Goal: Navigation & Orientation: Find specific page/section

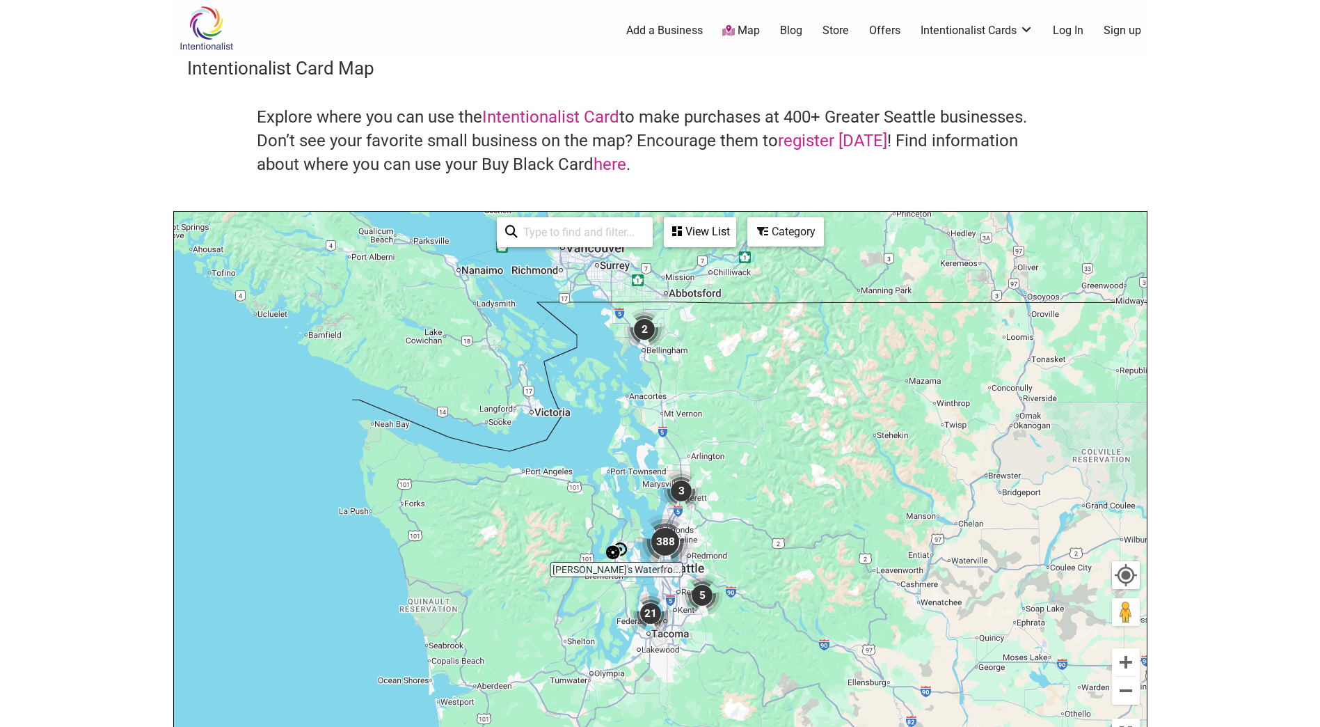
click at [670, 539] on img "388" at bounding box center [666, 542] width 56 height 56
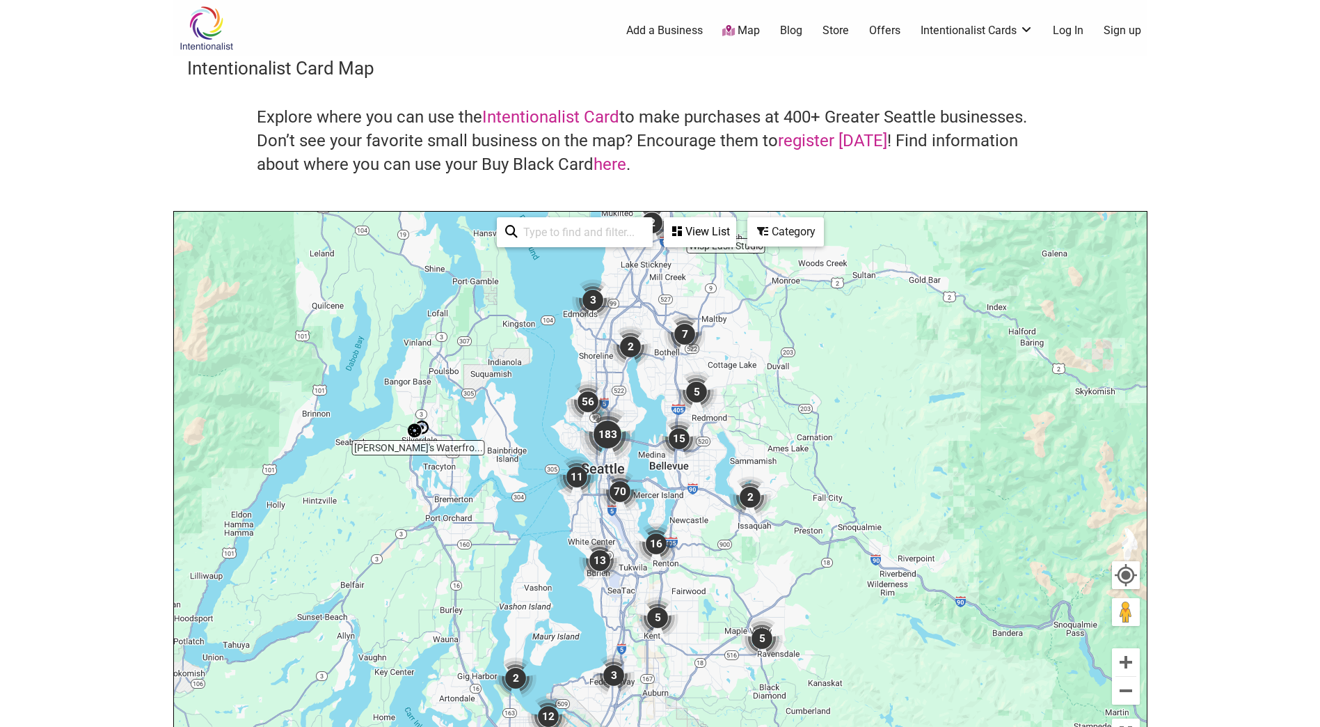
click at [633, 492] on img "70" at bounding box center [620, 492] width 42 height 42
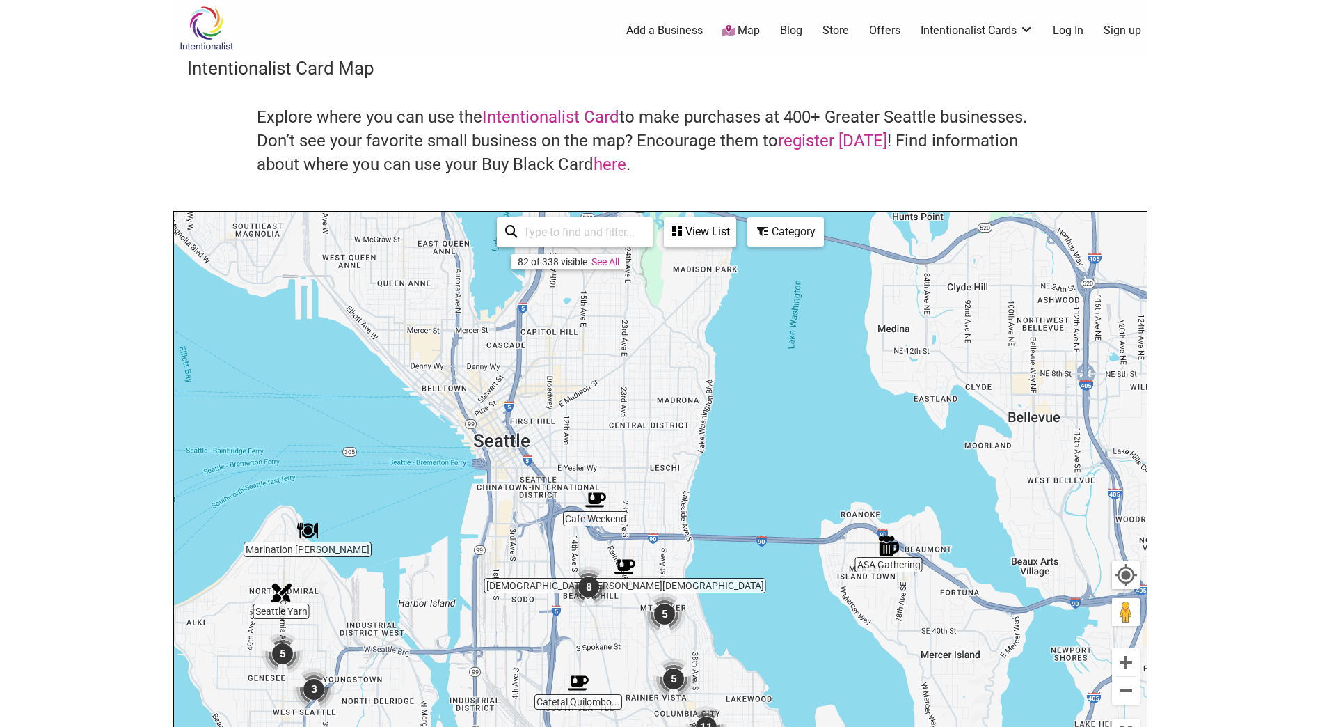
drag, startPoint x: 632, startPoint y: 349, endPoint x: 617, endPoint y: 427, distance: 79.4
click at [616, 645] on div "To navigate, press the arrow keys." at bounding box center [660, 483] width 973 height 542
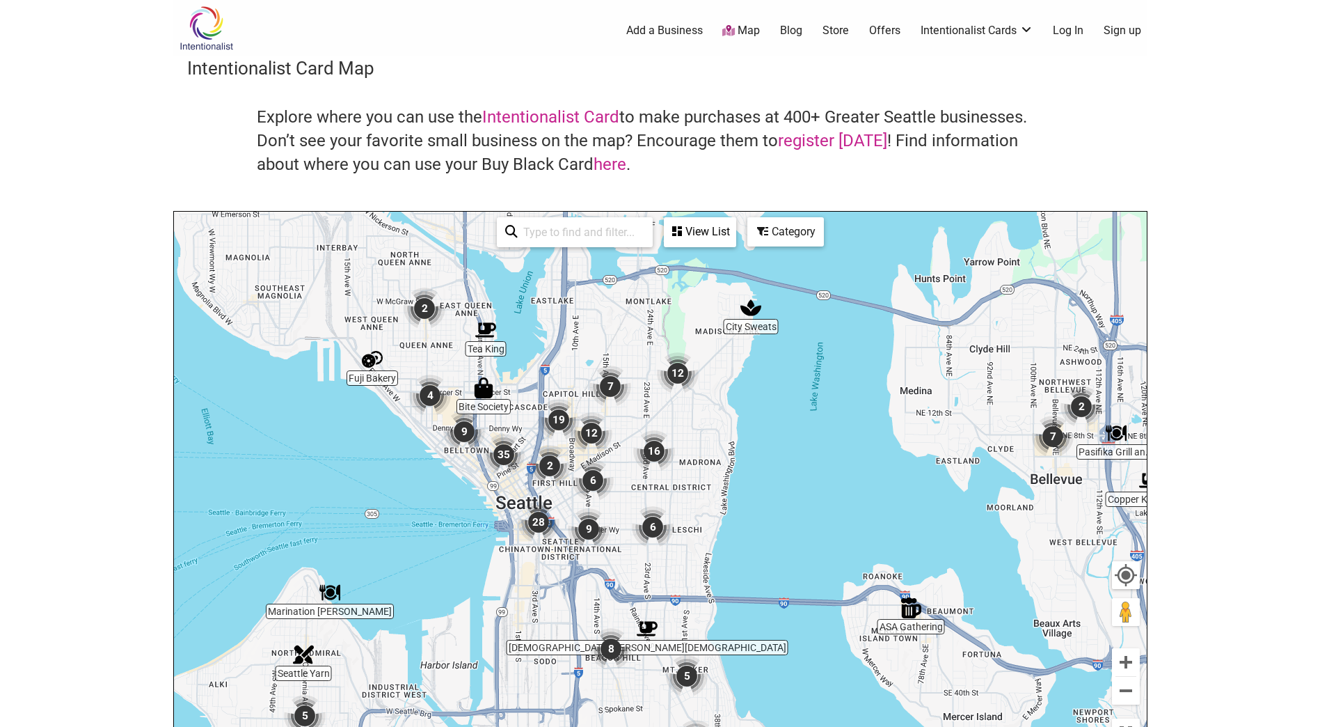
drag, startPoint x: 521, startPoint y: 324, endPoint x: 553, endPoint y: 414, distance: 95.3
click at [553, 413] on div "To navigate, press the arrow keys." at bounding box center [660, 483] width 973 height 542
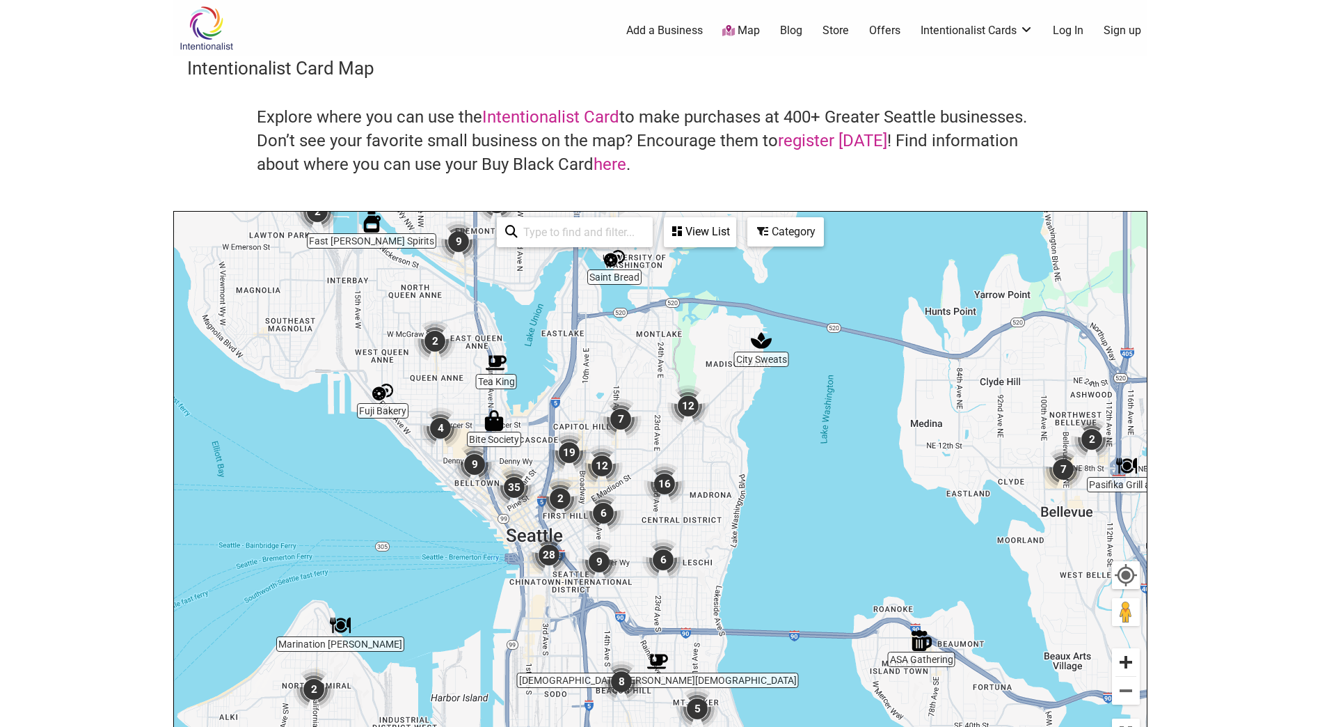
click at [1130, 658] on button "Zoom in" at bounding box center [1126, 662] width 28 height 28
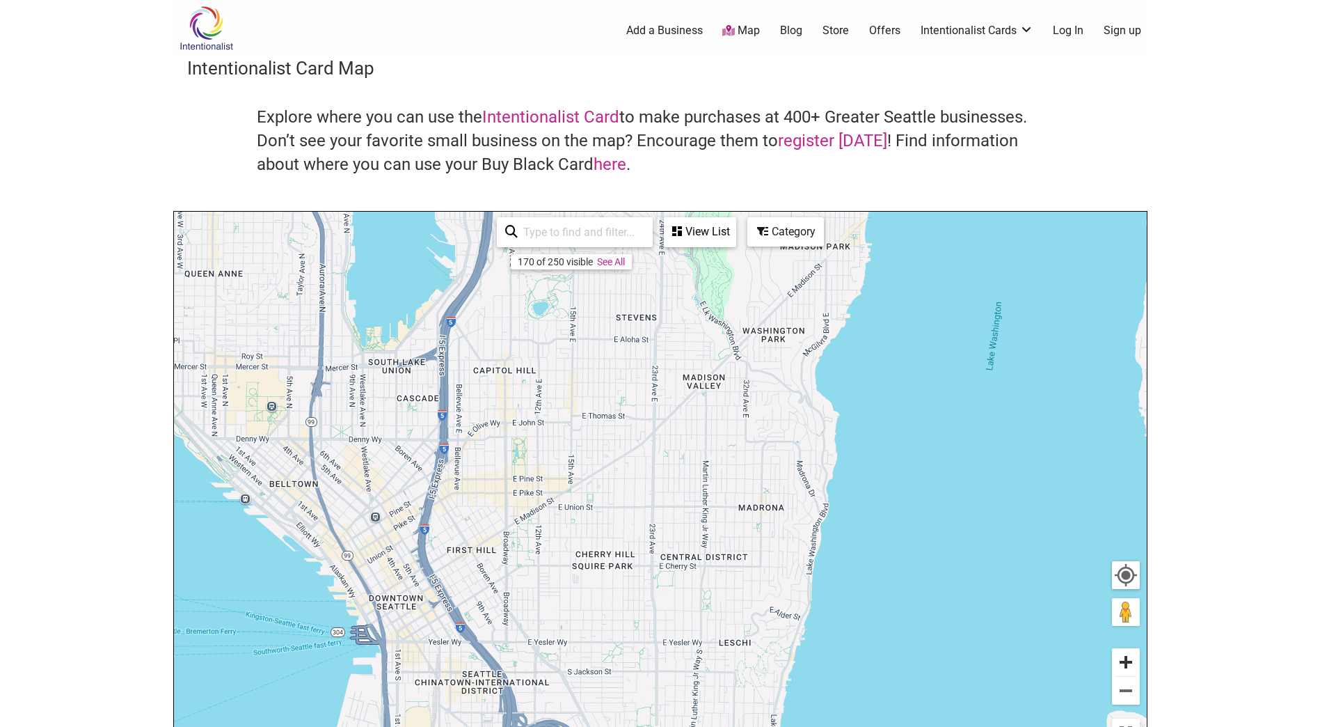
click at [1130, 658] on button "Zoom in" at bounding box center [1126, 662] width 28 height 28
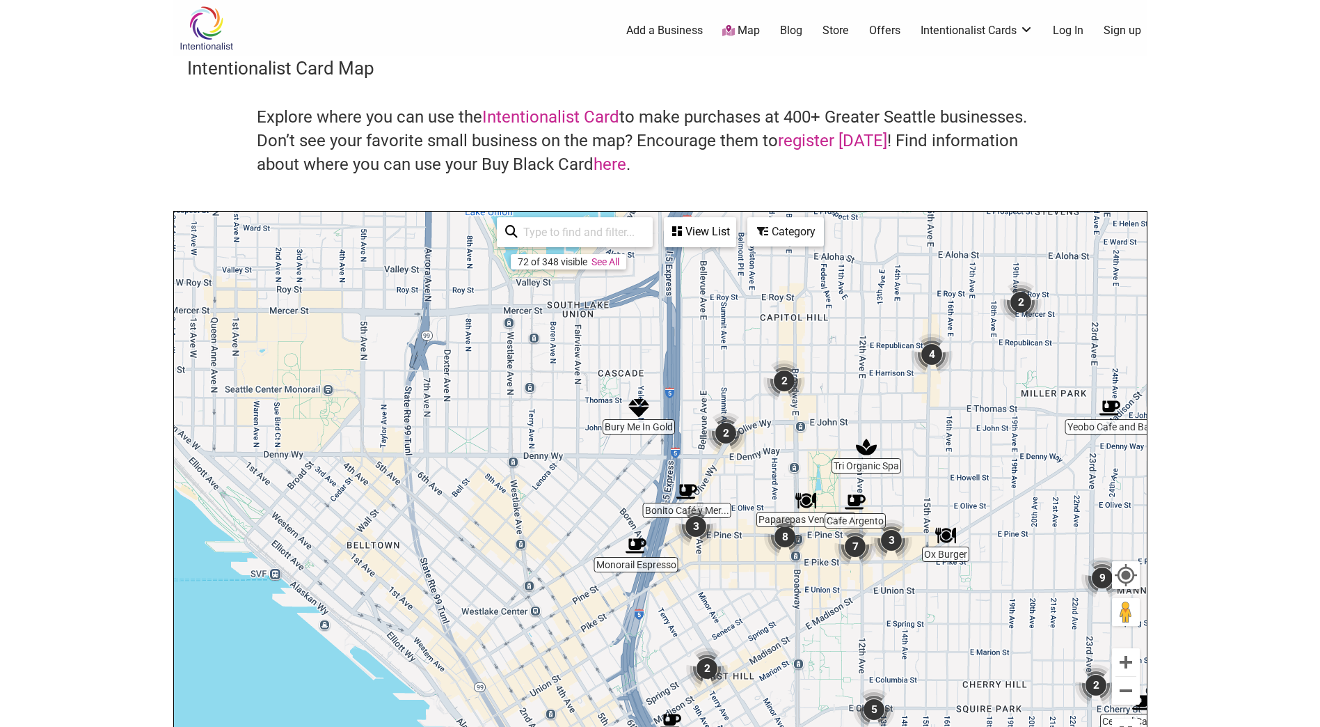
drag, startPoint x: 439, startPoint y: 439, endPoint x: 886, endPoint y: 497, distance: 451.4
click at [886, 497] on div "To navigate, press the arrow keys." at bounding box center [660, 483] width 973 height 542
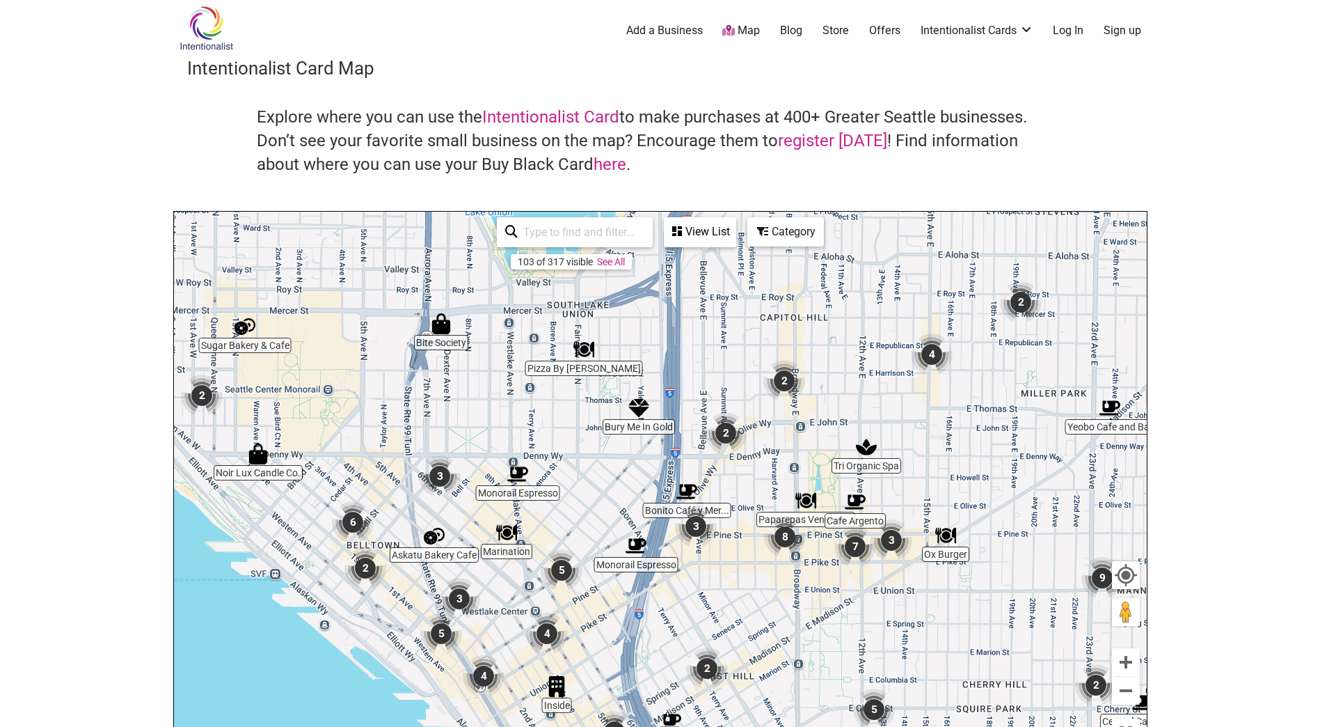
click at [697, 235] on div "View List" at bounding box center [700, 232] width 70 height 26
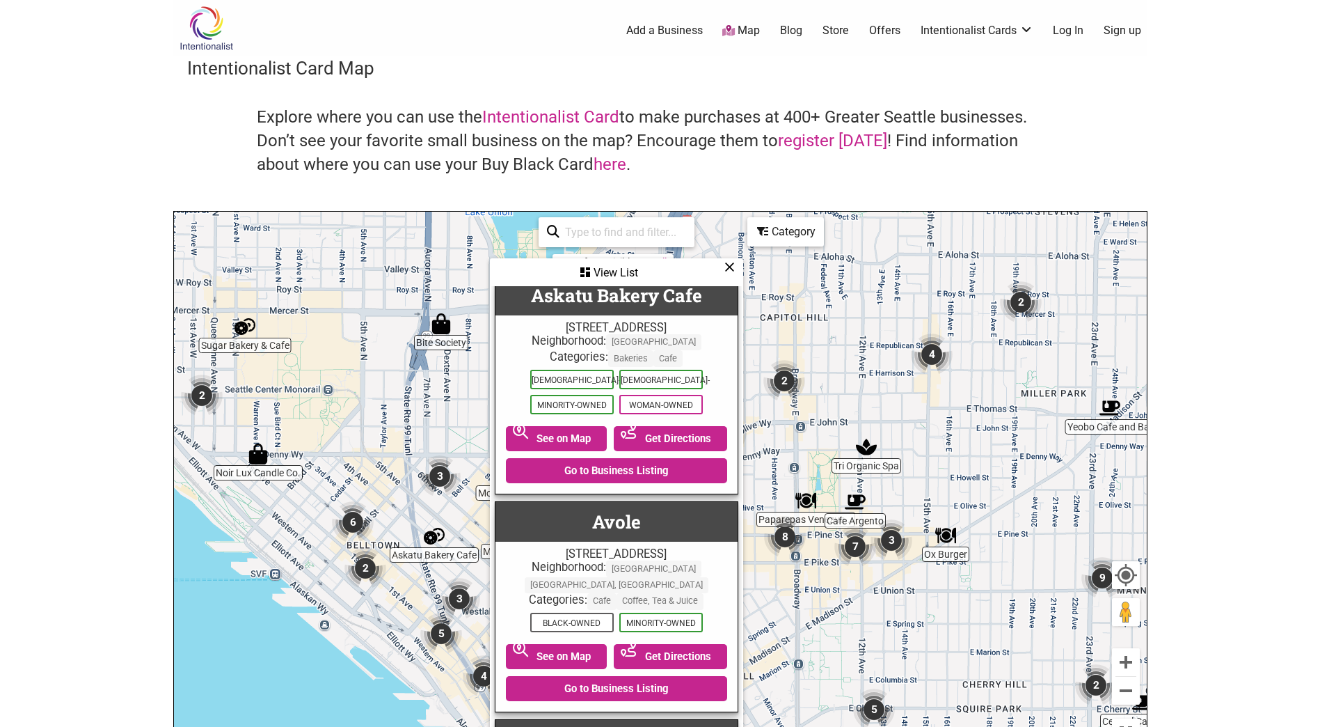
scroll to position [696, 0]
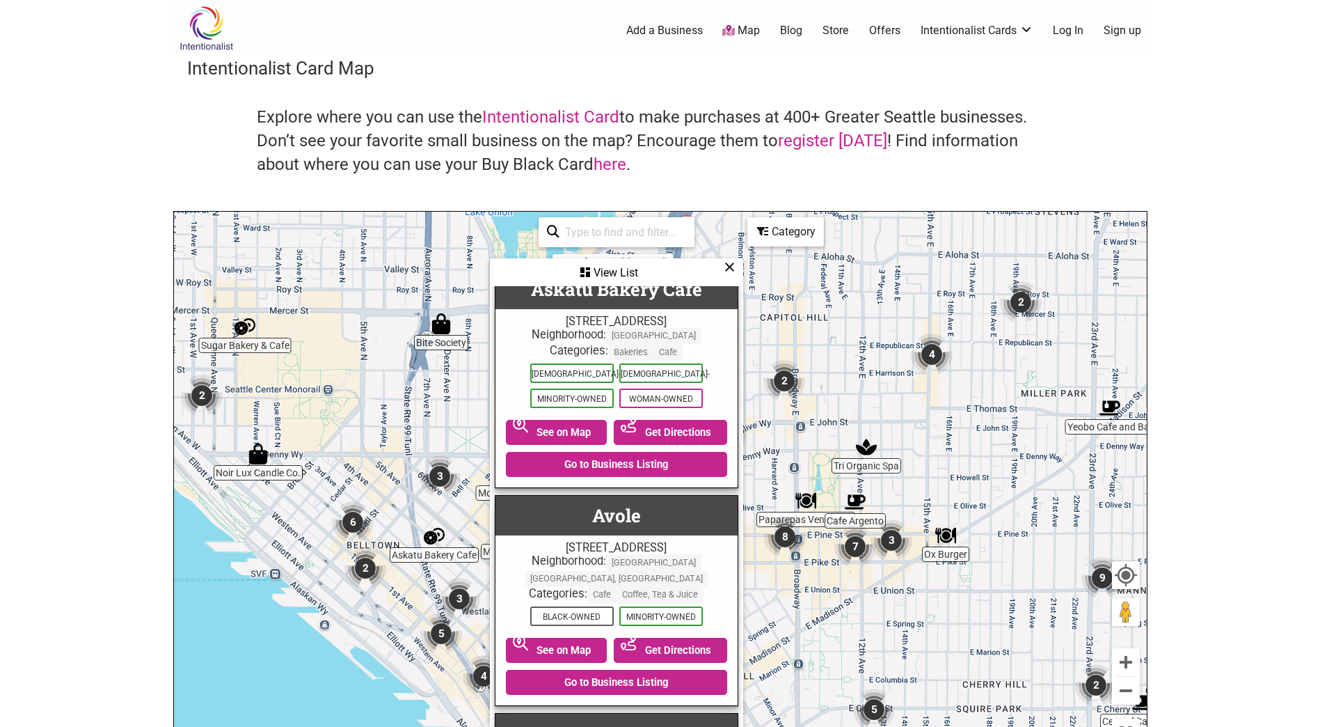
click at [730, 267] on icon at bounding box center [730, 267] width 10 height 1
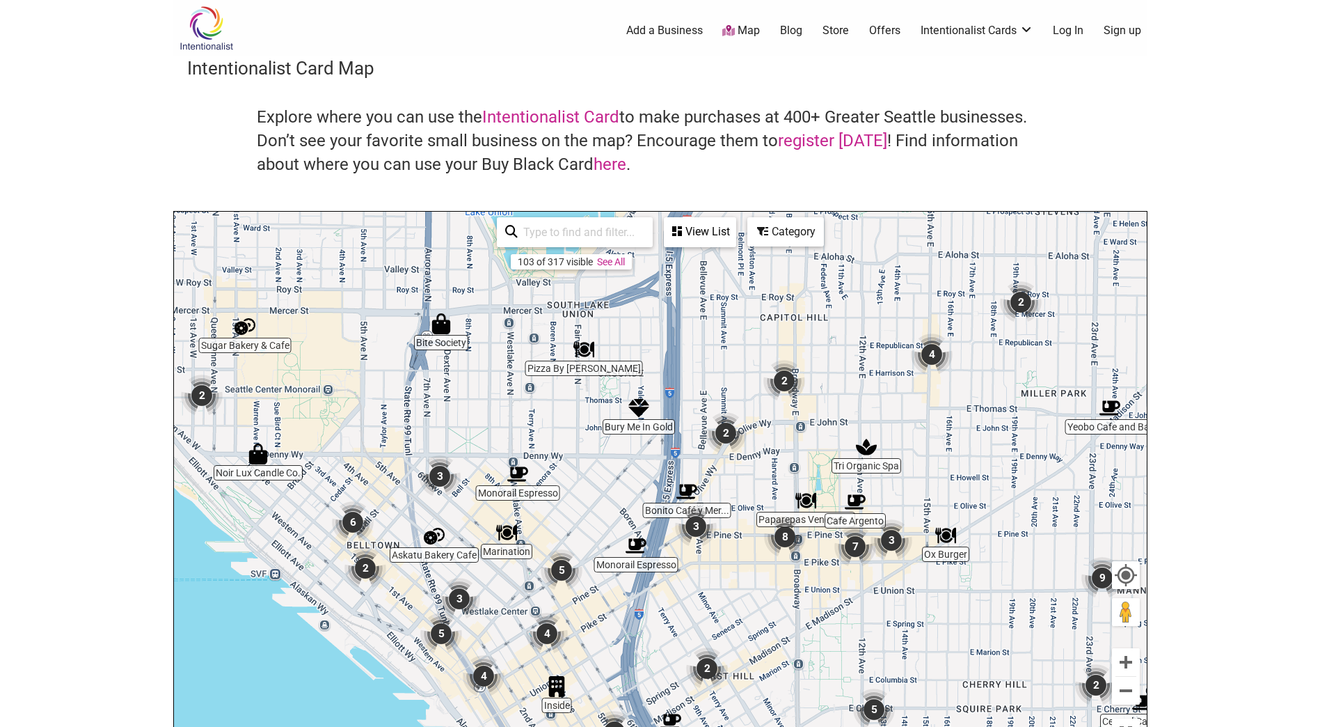
click at [436, 478] on img "3" at bounding box center [440, 476] width 42 height 42
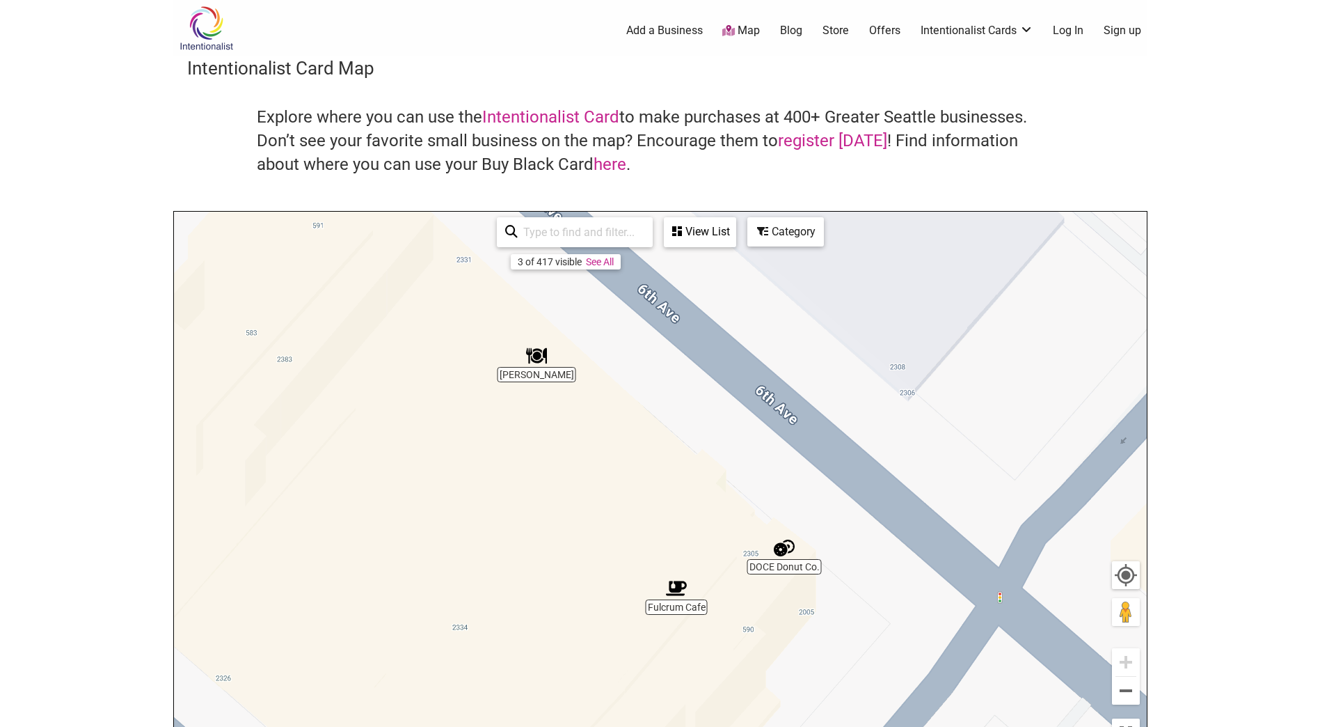
click at [538, 358] on img "Maiz Molino" at bounding box center [536, 355] width 21 height 21
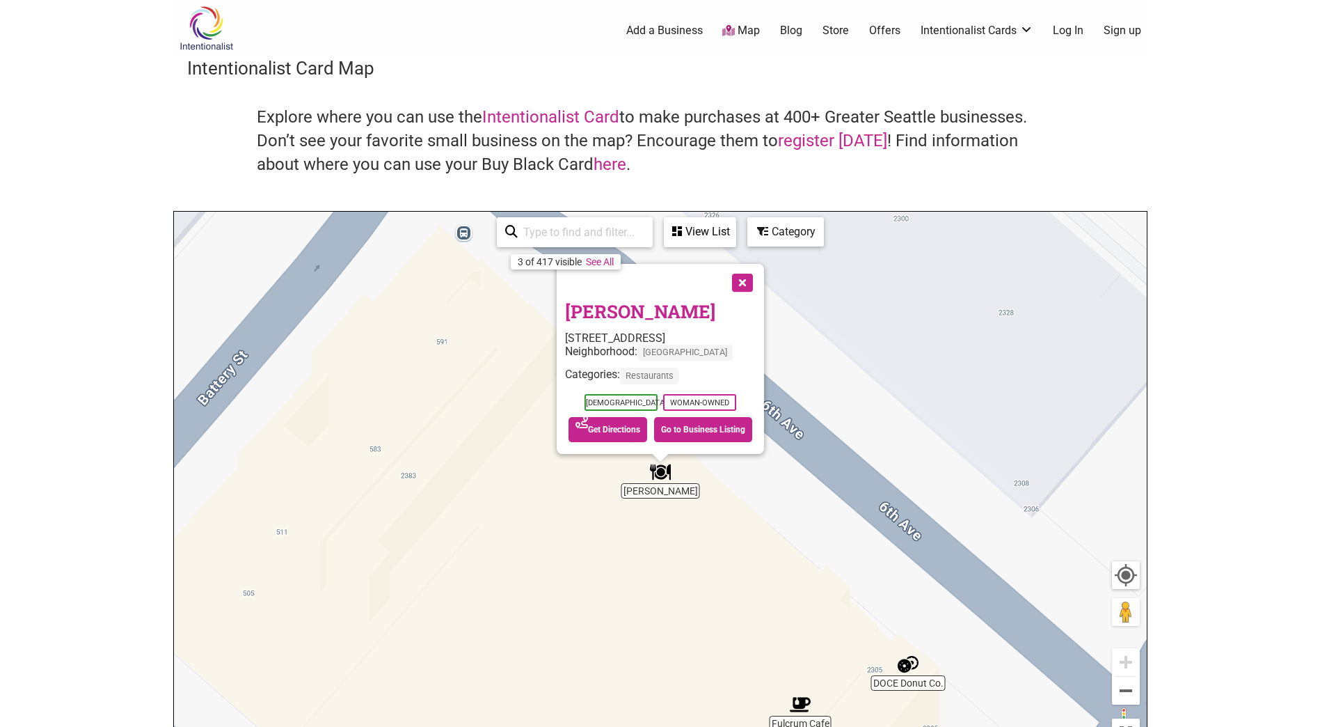
click at [746, 281] on button "Close" at bounding box center [741, 281] width 35 height 35
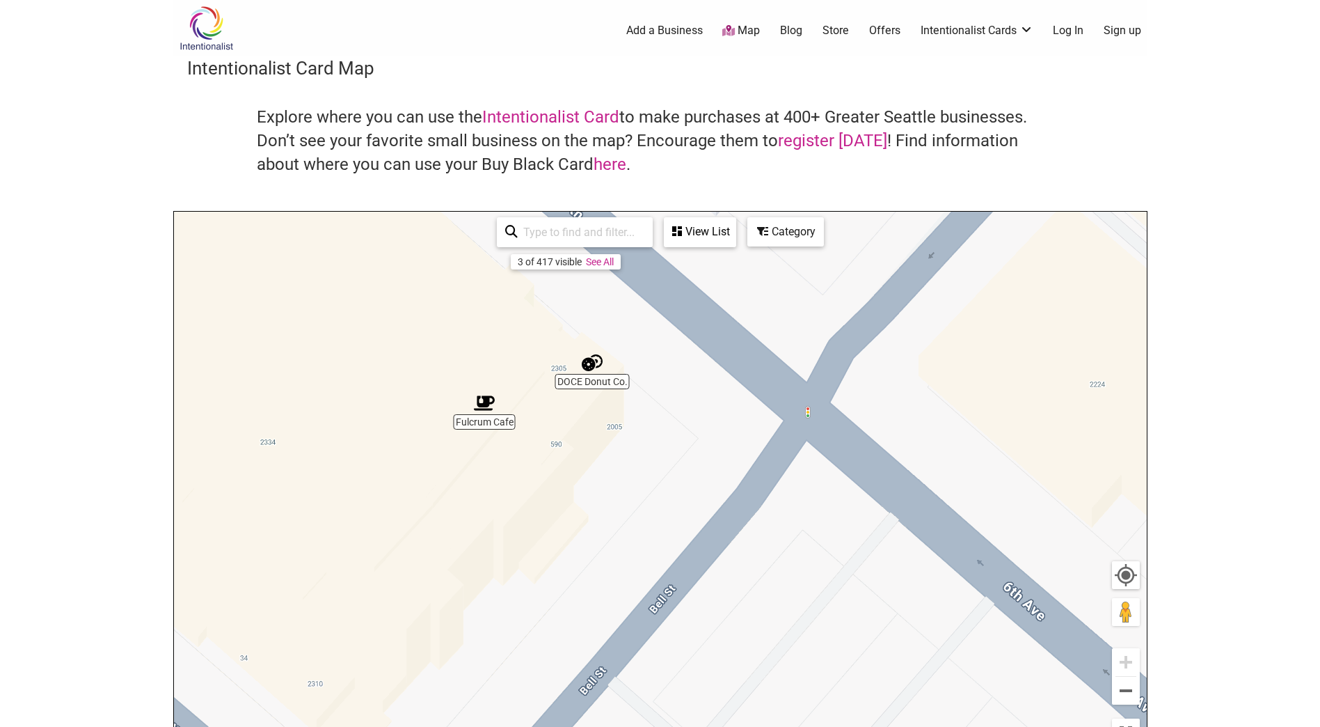
drag, startPoint x: 970, startPoint y: 611, endPoint x: 653, endPoint y: 309, distance: 438.2
click at [653, 309] on div "To navigate, press the arrow keys." at bounding box center [660, 483] width 973 height 542
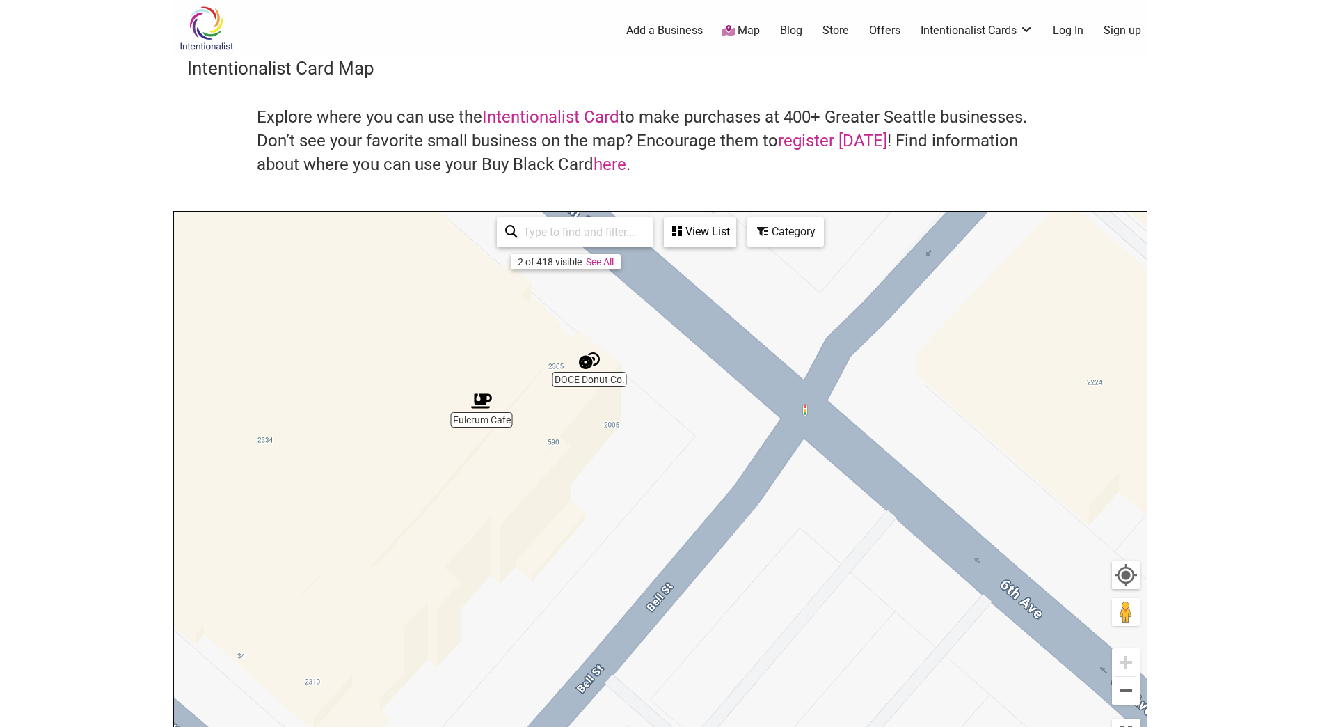
click at [592, 384] on div "To navigate, press the arrow keys." at bounding box center [660, 483] width 973 height 542
click at [593, 361] on img "DOCE Donut Co." at bounding box center [589, 360] width 21 height 21
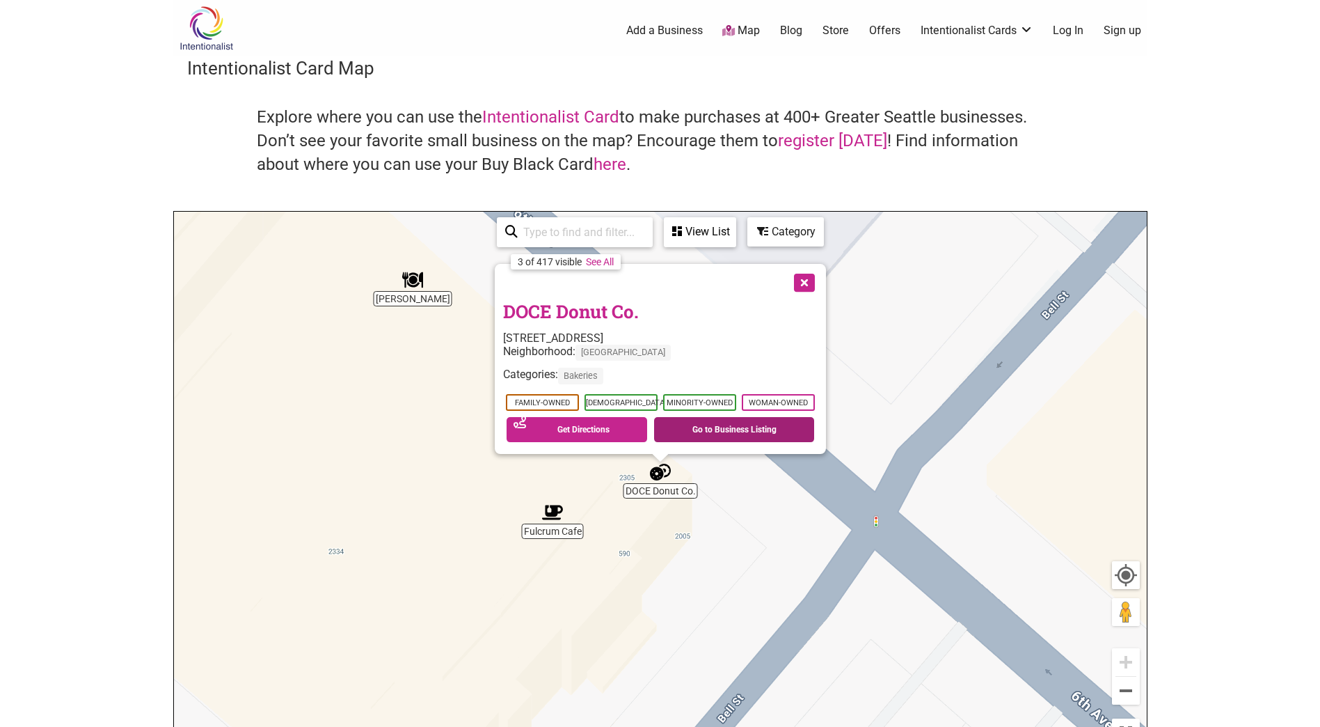
click at [781, 425] on link "Go to Business Listing" at bounding box center [734, 429] width 160 height 25
click at [803, 275] on button "Close" at bounding box center [803, 281] width 35 height 35
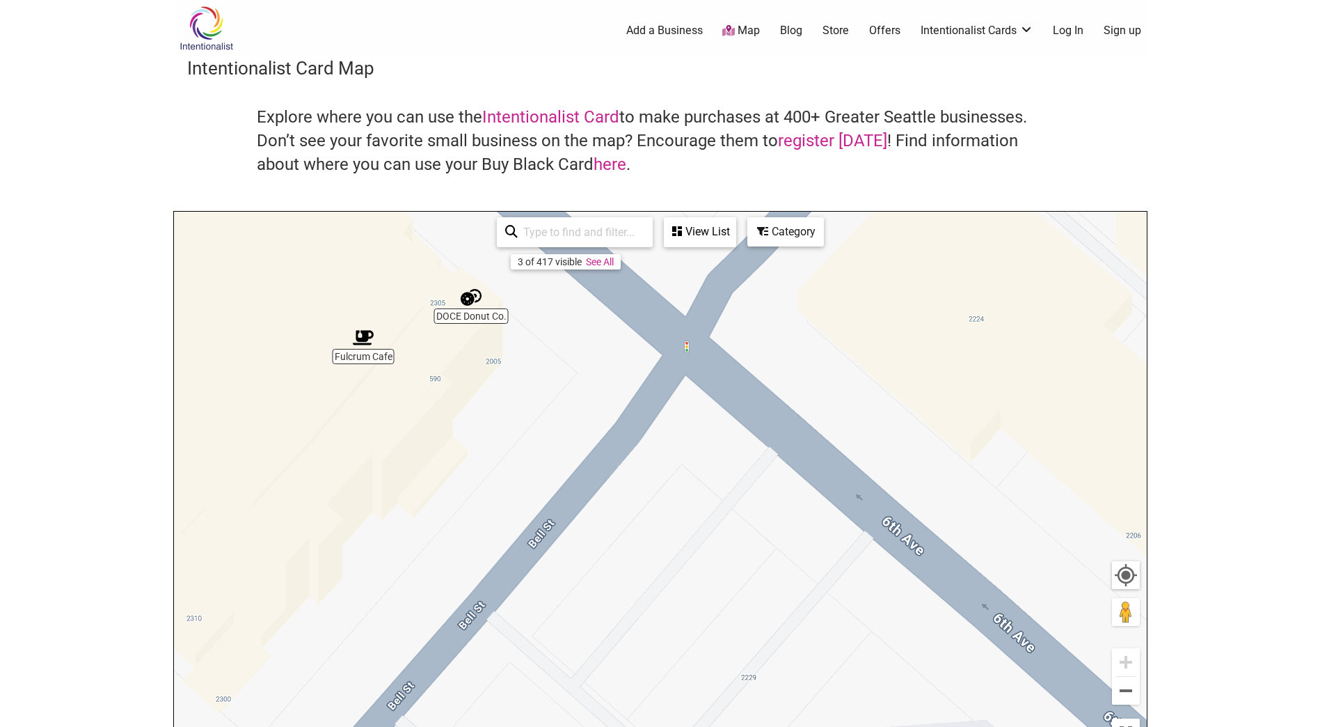
drag, startPoint x: 792, startPoint y: 414, endPoint x: 599, endPoint y: 235, distance: 263.0
click at [599, 235] on div "Fulcrum Cafe Maiz Molino DOCE Donut Co. To navigate, press the arrow keys. Use …" at bounding box center [660, 483] width 973 height 542
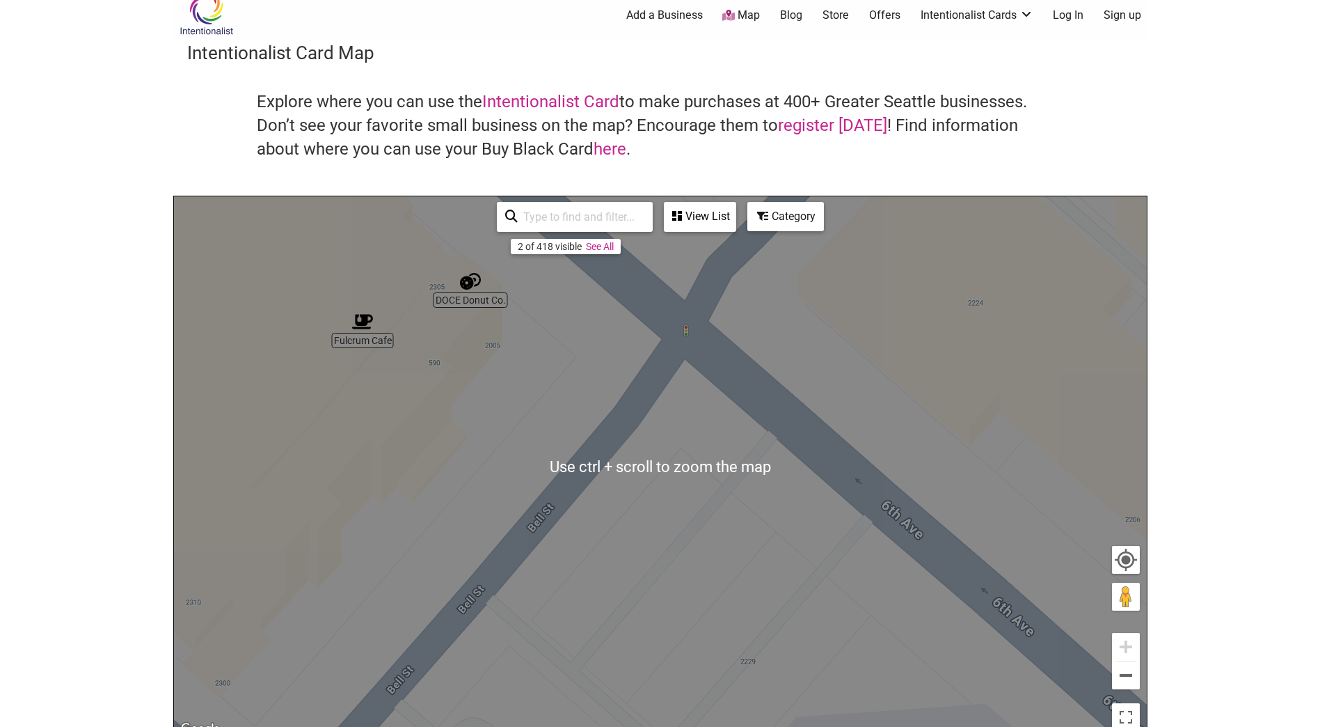
scroll to position [0, 0]
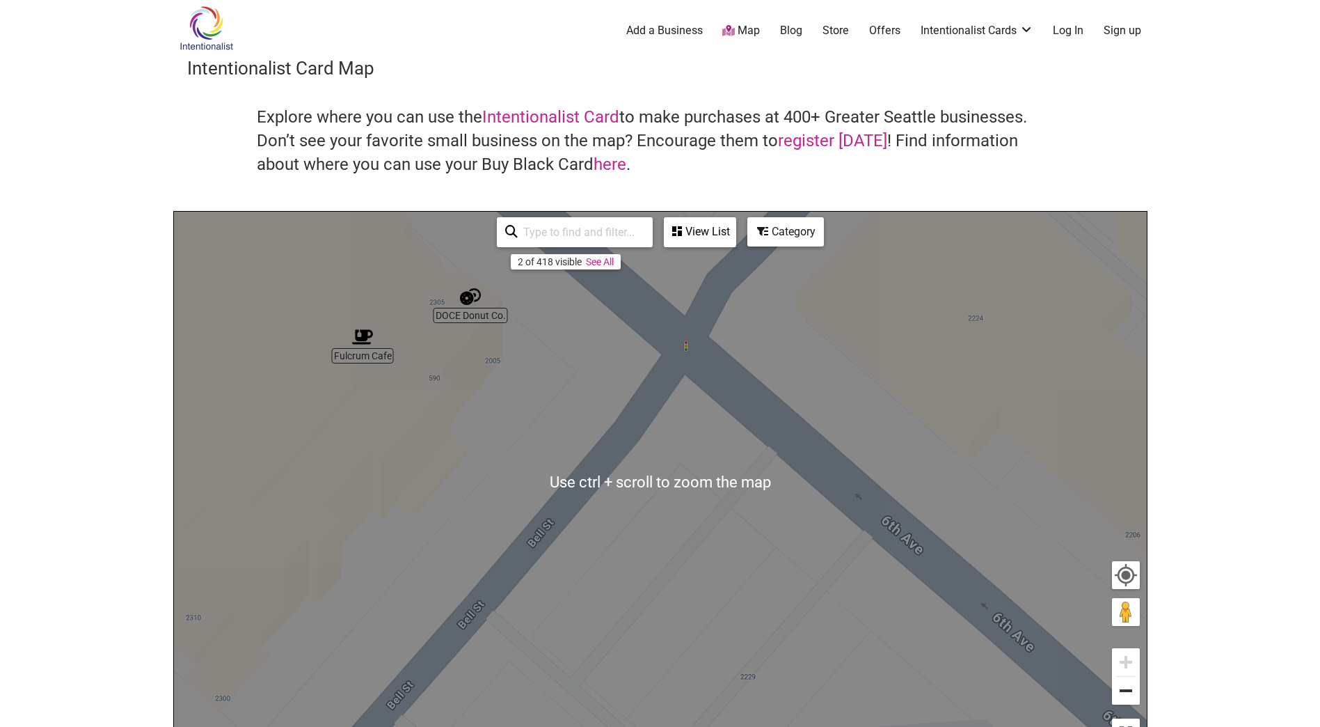
click at [1126, 689] on button "Zoom out" at bounding box center [1126, 691] width 28 height 28
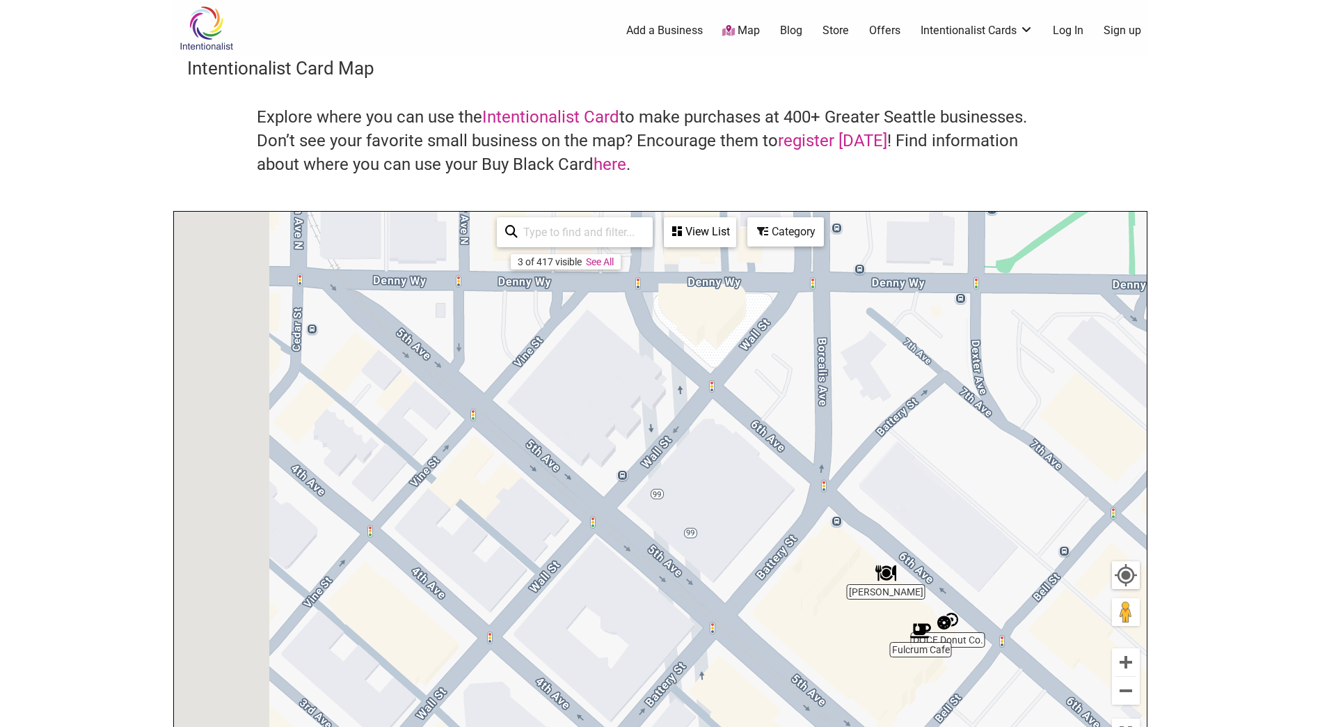
drag, startPoint x: 586, startPoint y: 569, endPoint x: 1012, endPoint y: 759, distance: 466.2
click at [1012, 726] on html "× Menu 0 Add a Business Map Blog Store Offers Intentionalist Cards Buy Black Ca…" at bounding box center [660, 363] width 1320 height 727
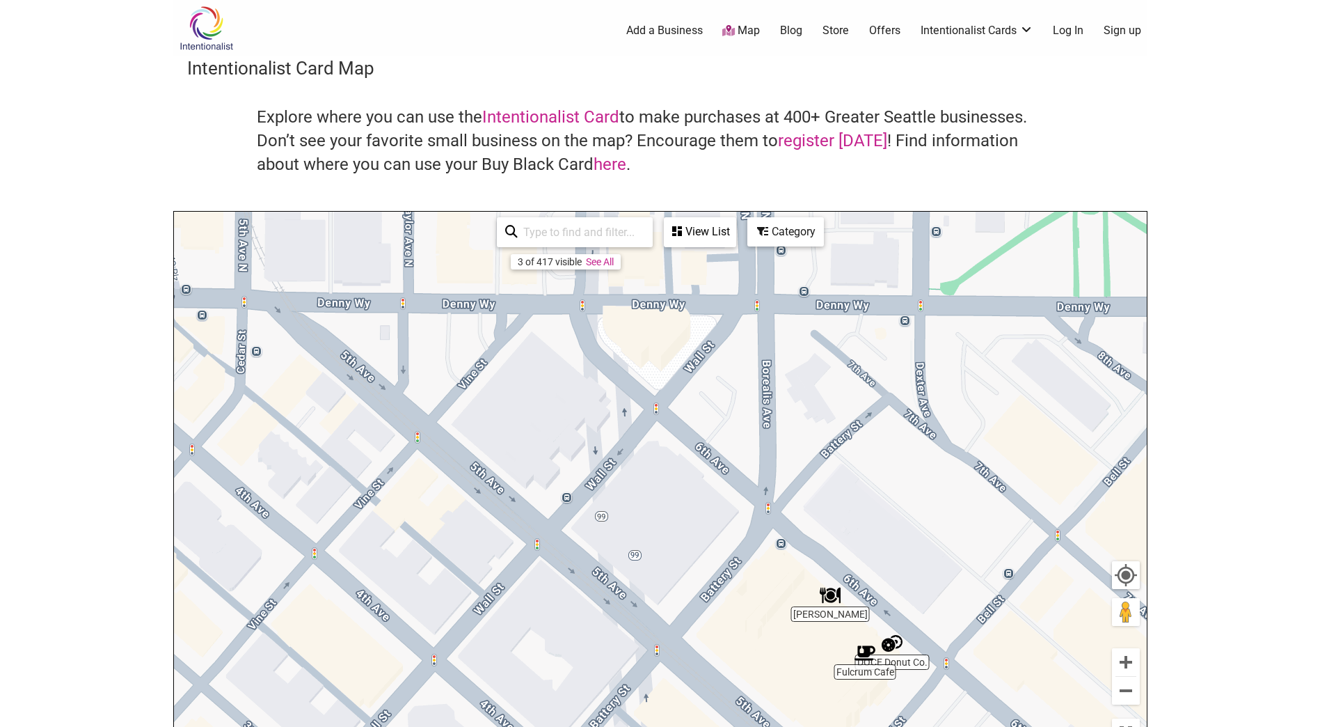
drag, startPoint x: 606, startPoint y: 347, endPoint x: 384, endPoint y: 365, distance: 222.8
click at [384, 365] on div "To navigate, press the arrow keys." at bounding box center [660, 483] width 973 height 542
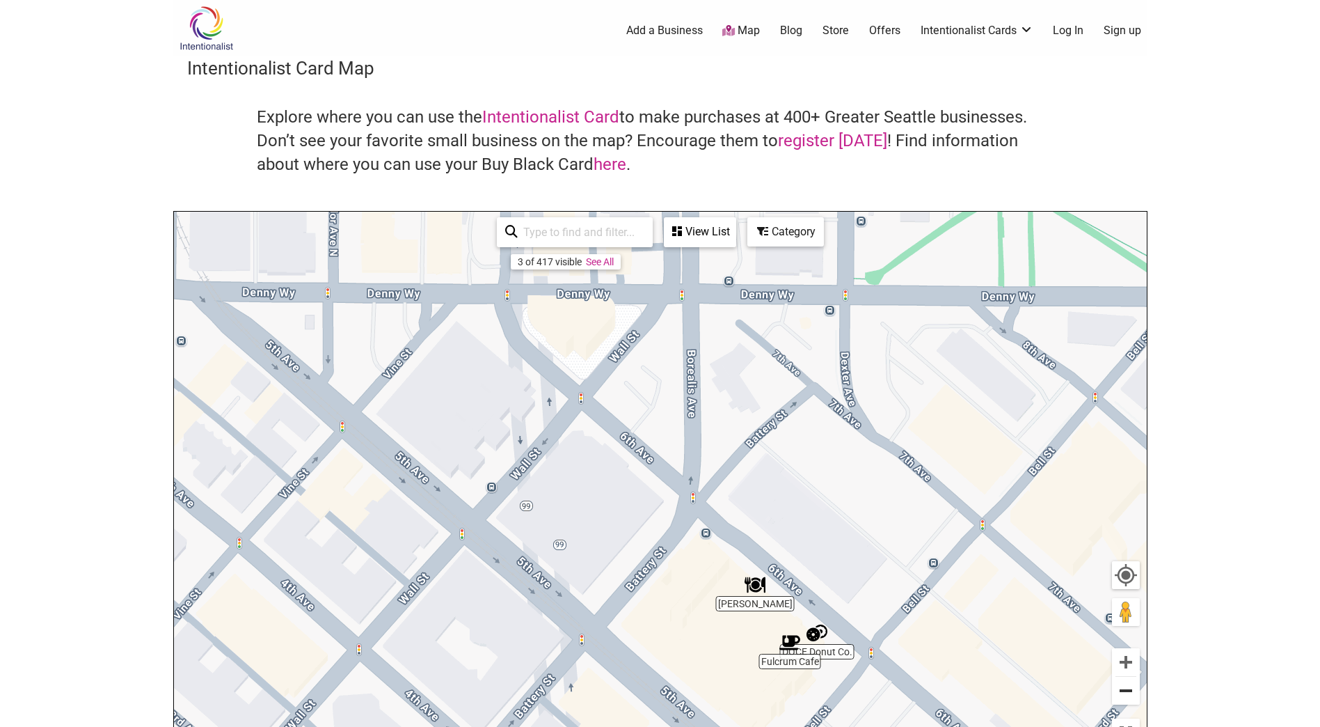
click at [1128, 684] on button "Zoom out" at bounding box center [1126, 691] width 28 height 28
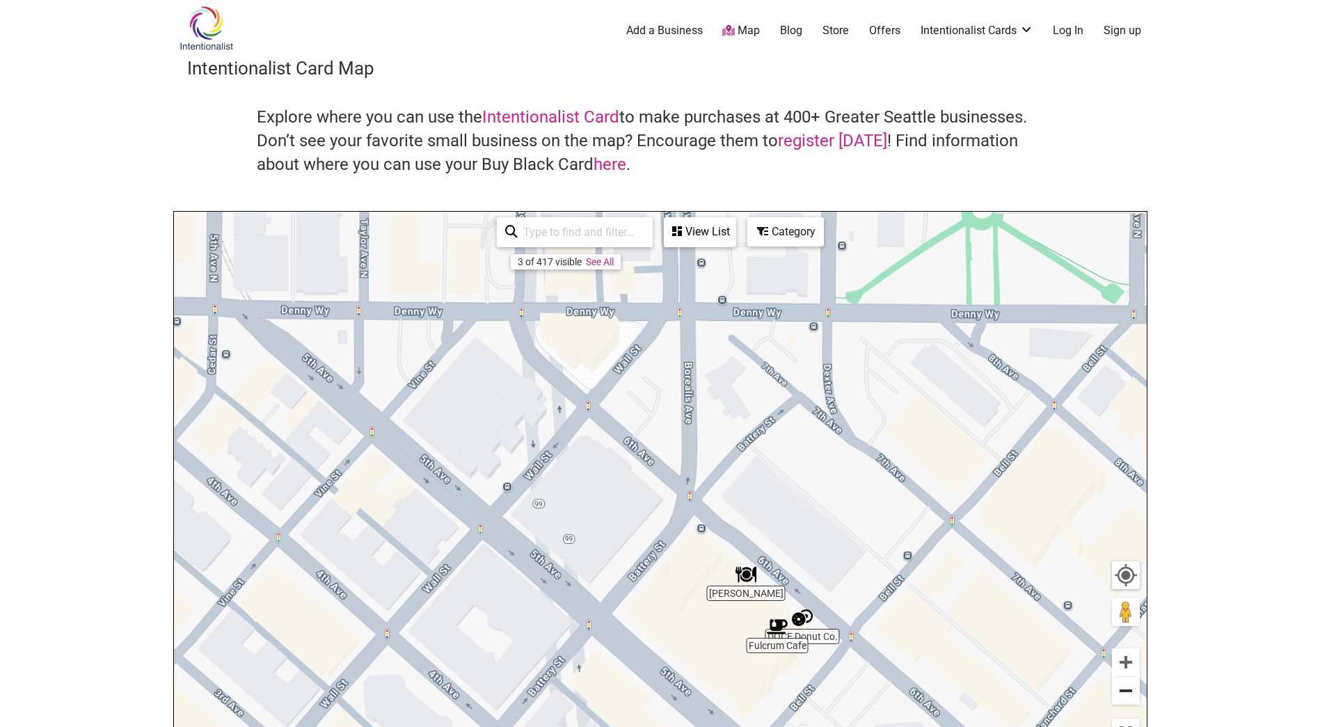
click at [1128, 684] on button "Zoom out" at bounding box center [1126, 691] width 28 height 28
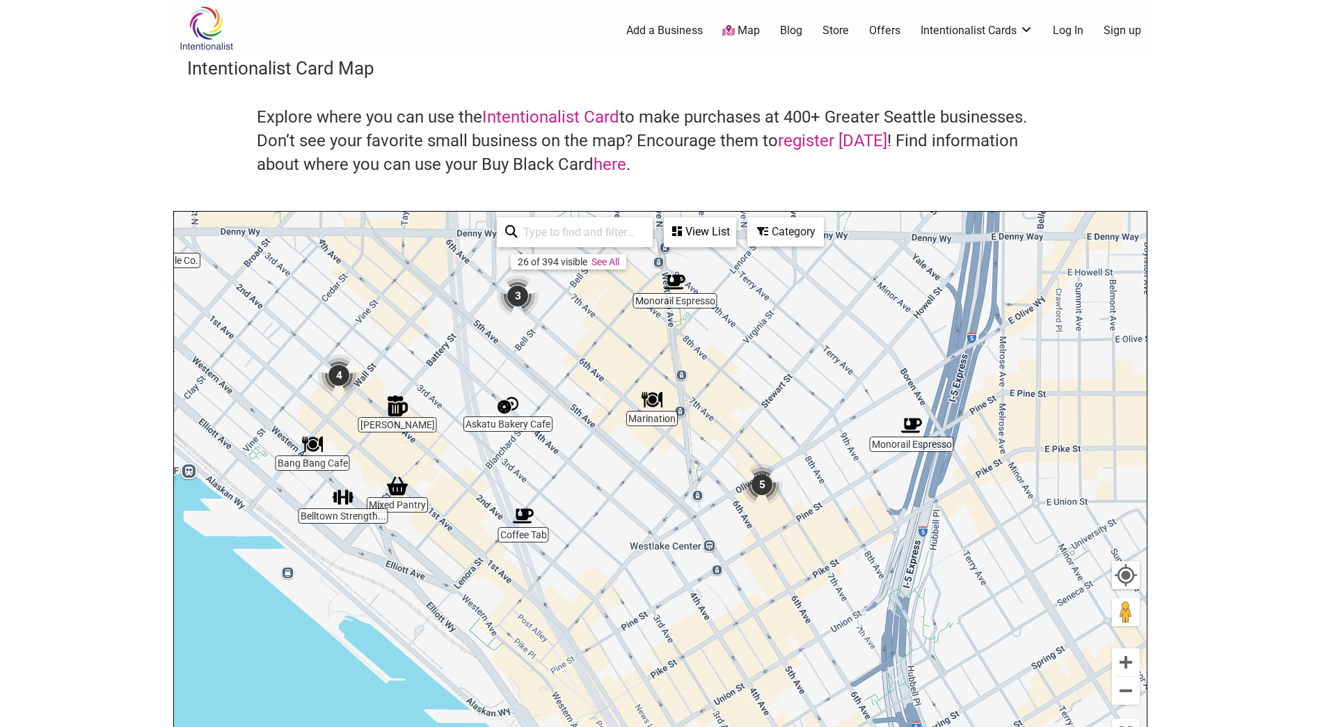
drag, startPoint x: 941, startPoint y: 518, endPoint x: 771, endPoint y: 333, distance: 251.3
click at [773, 329] on div "To navigate, press the arrow keys." at bounding box center [660, 483] width 973 height 542
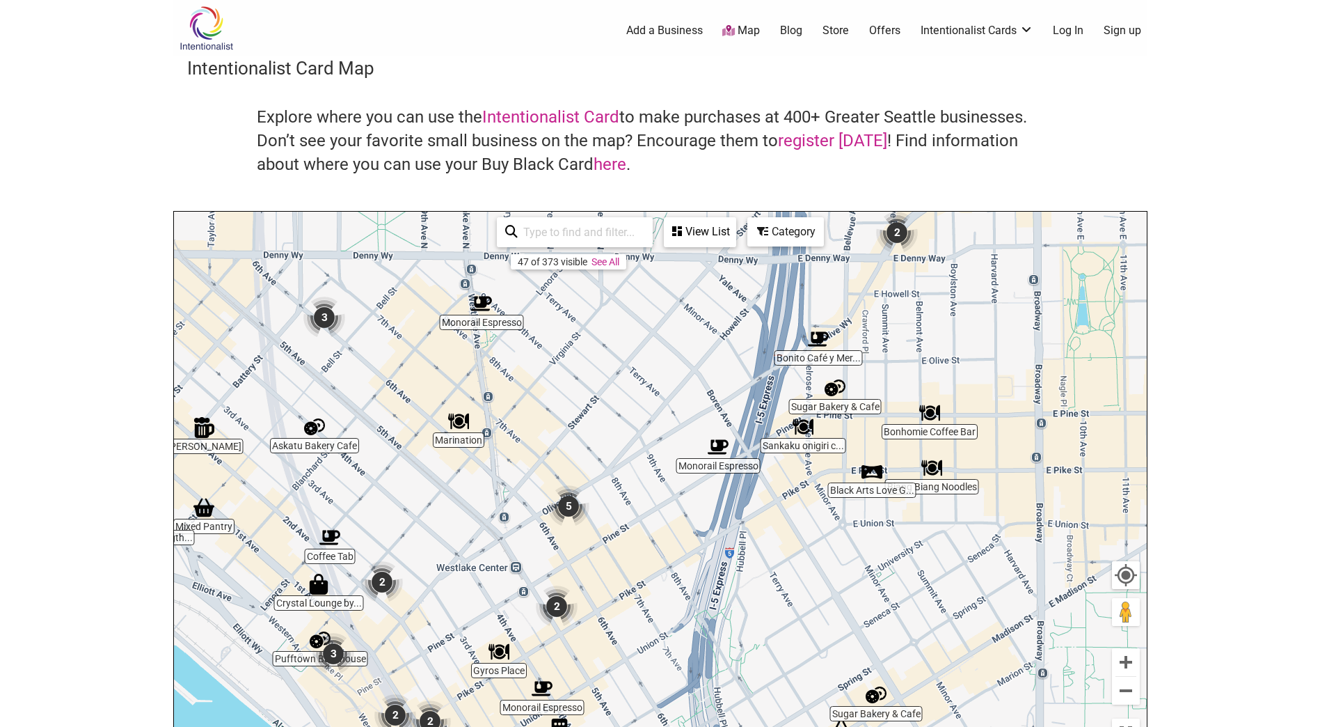
drag, startPoint x: 859, startPoint y: 532, endPoint x: 663, endPoint y: 550, distance: 196.4
click at [663, 550] on div "To navigate, press the arrow keys." at bounding box center [660, 483] width 973 height 542
click at [1128, 660] on button "Zoom in" at bounding box center [1126, 662] width 28 height 28
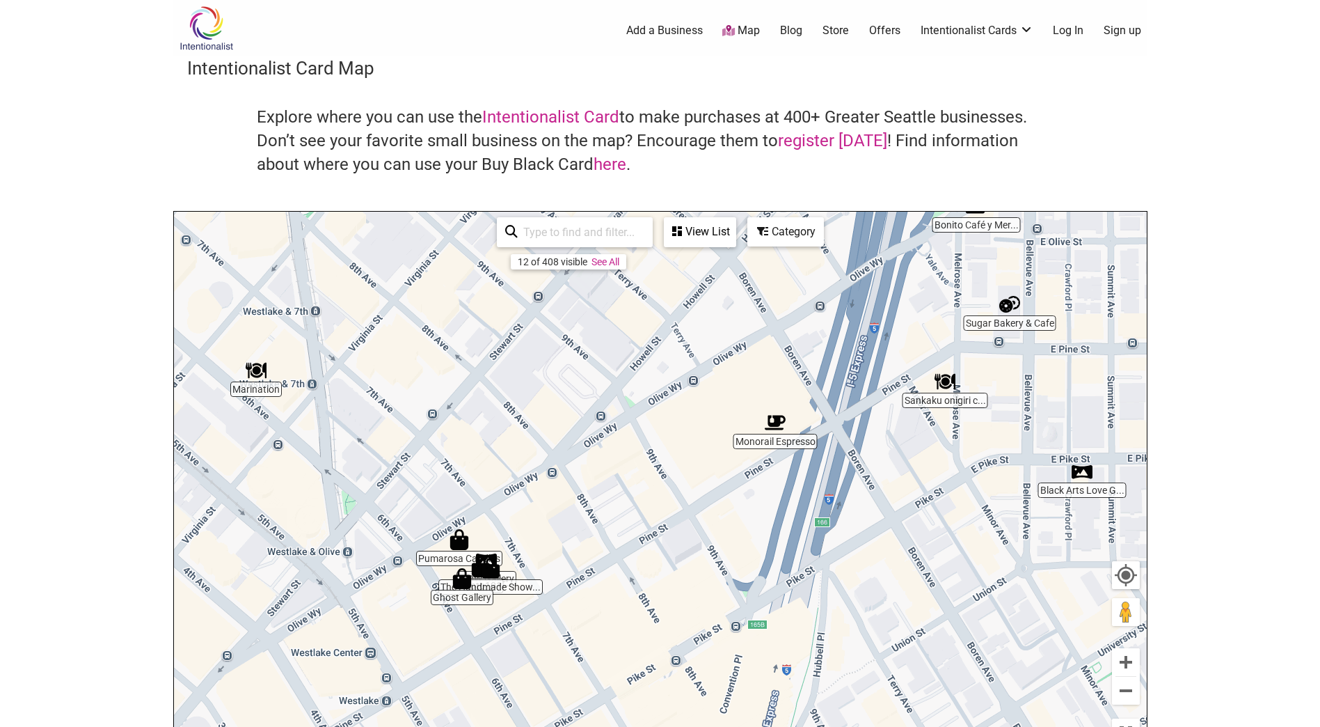
click at [949, 390] on img "Sankaku onigiri cafe & bar" at bounding box center [945, 381] width 21 height 21
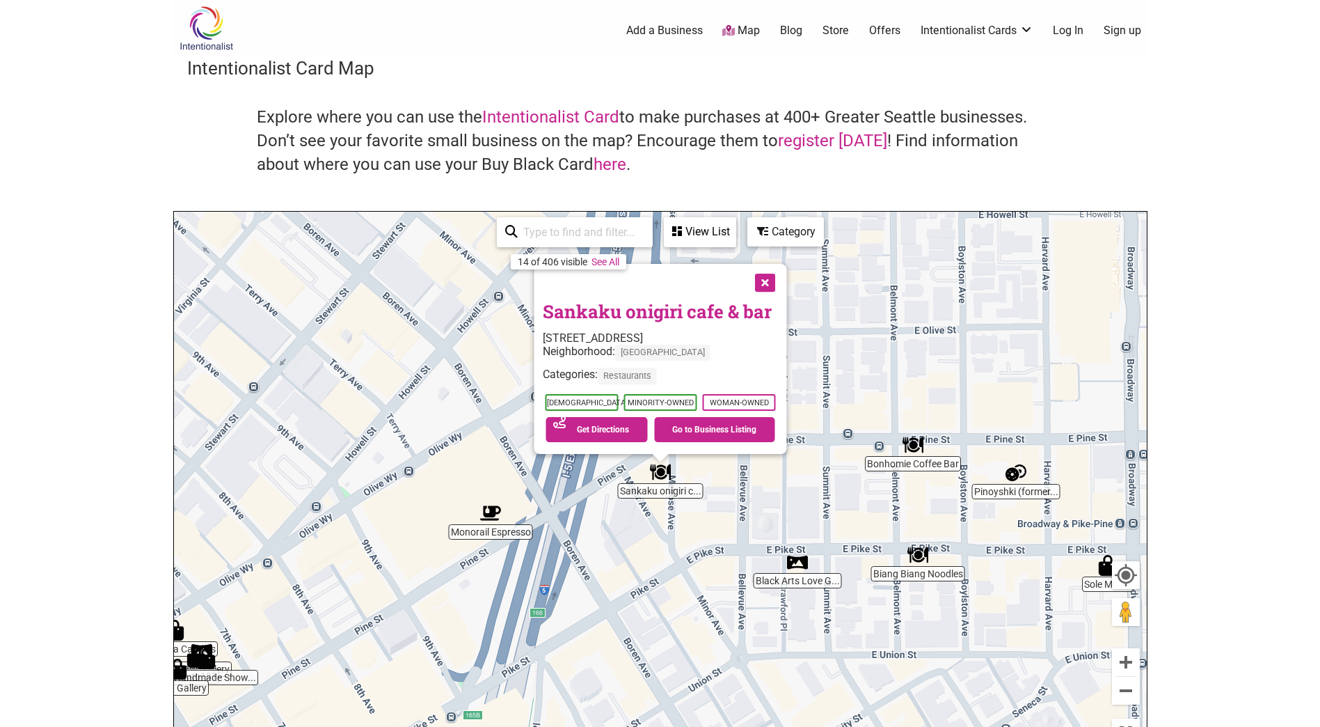
click at [768, 275] on button "Close" at bounding box center [763, 281] width 35 height 35
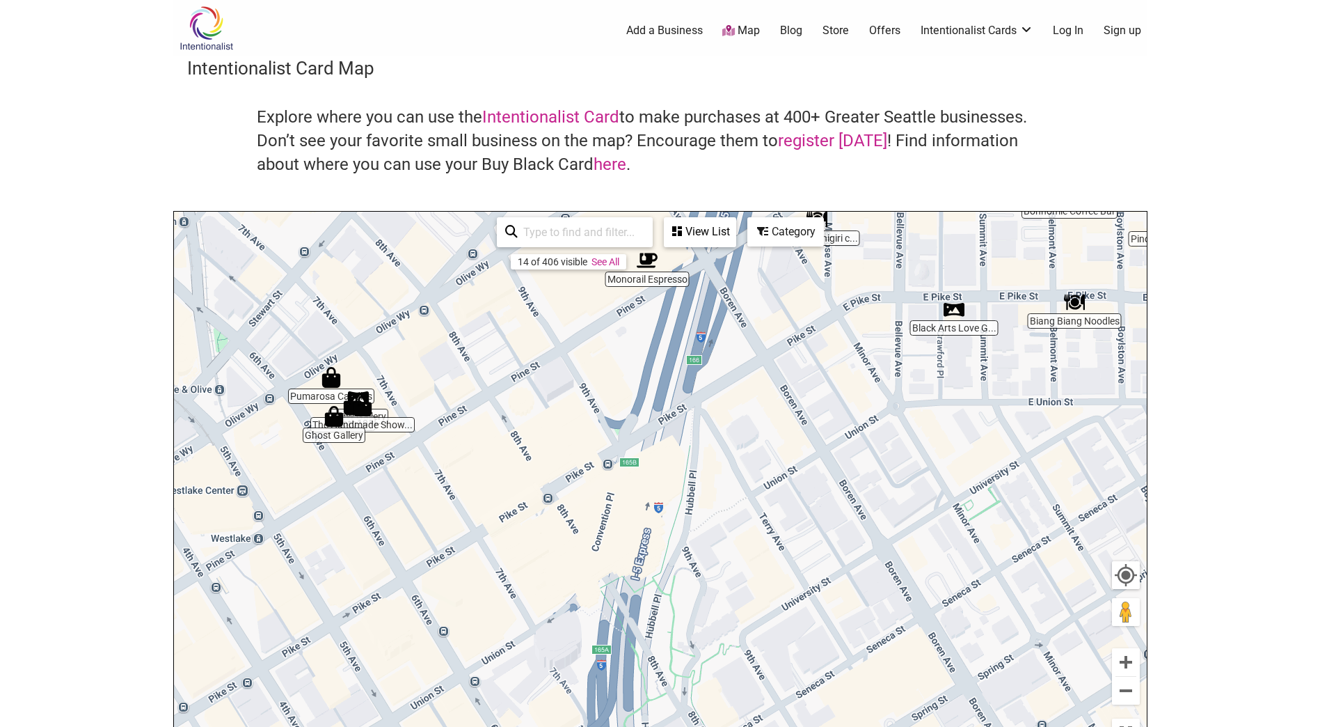
drag, startPoint x: 579, startPoint y: 565, endPoint x: 736, endPoint y: 312, distance: 297.3
click at [736, 312] on div "To navigate, press the arrow keys." at bounding box center [660, 483] width 973 height 542
click at [1129, 659] on button "Zoom in" at bounding box center [1126, 662] width 28 height 28
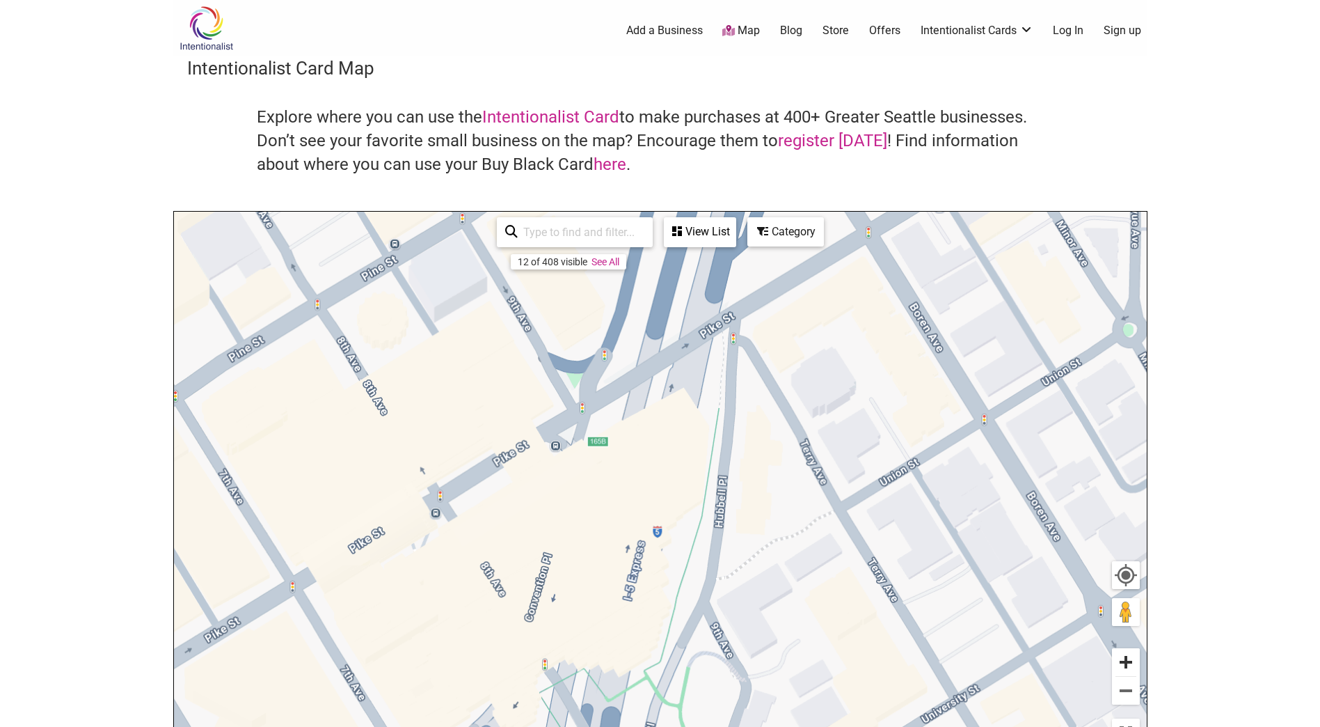
click at [1129, 659] on button "Zoom in" at bounding box center [1126, 662] width 28 height 28
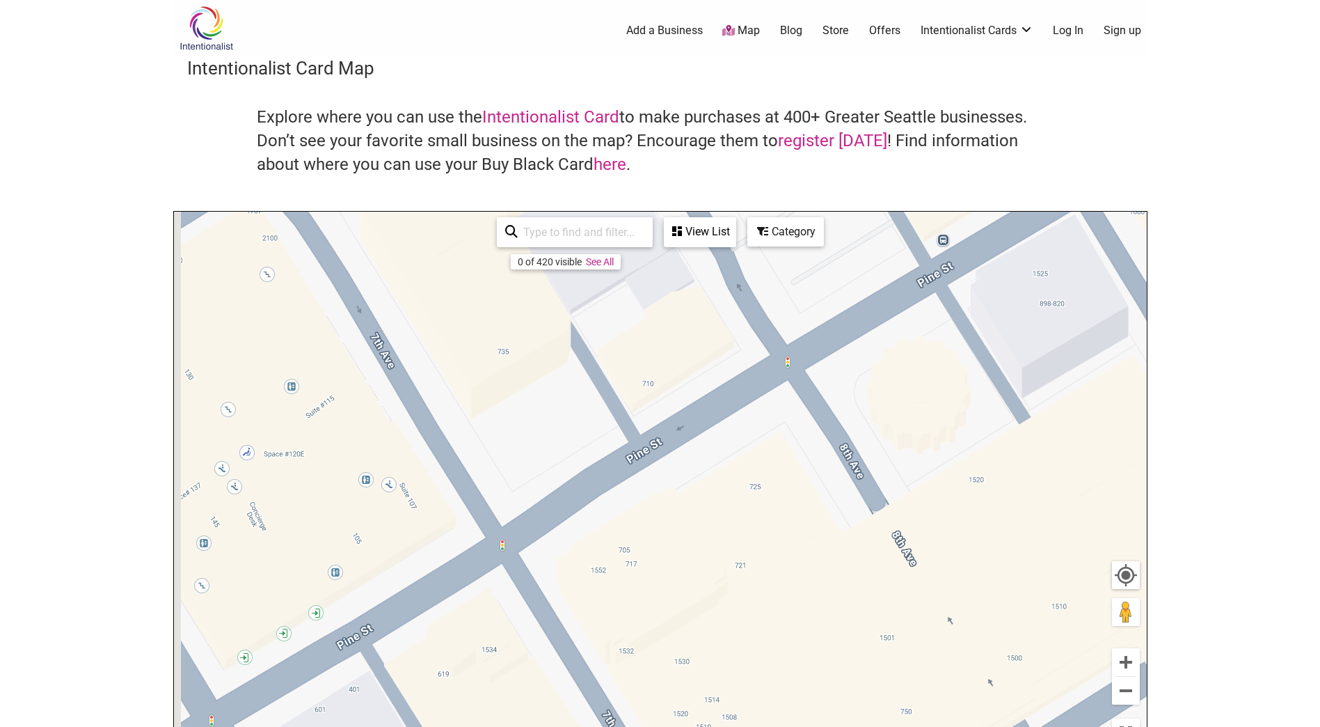
drag, startPoint x: 356, startPoint y: 324, endPoint x: 1176, endPoint y: 561, distance: 852.8
click at [1176, 561] on body "× Menu 0 Add a Business Map Blog Store Offers Intentionalist Cards Buy Black Ca…" at bounding box center [660, 363] width 1320 height 727
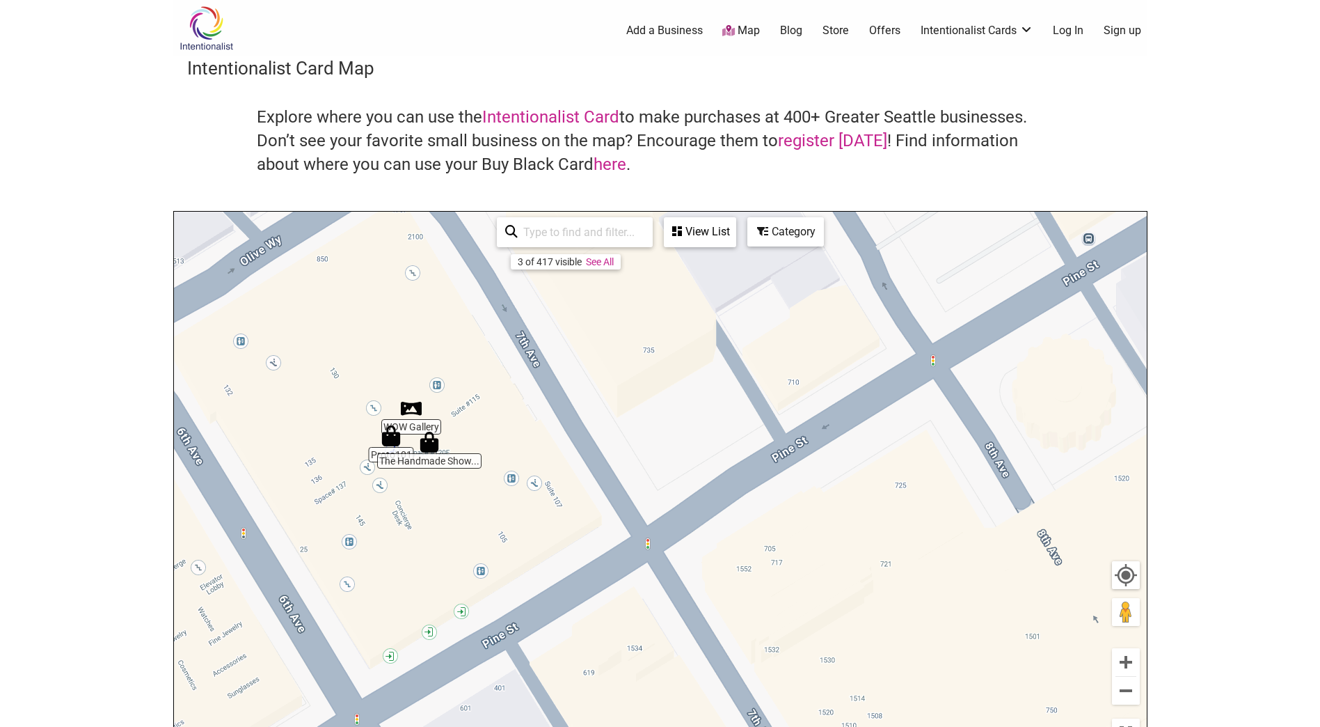
drag, startPoint x: 416, startPoint y: 401, endPoint x: 560, endPoint y: 400, distance: 144.1
click at [560, 400] on div "To navigate, press the arrow keys." at bounding box center [660, 483] width 973 height 542
click at [1127, 691] on button "Zoom out" at bounding box center [1126, 691] width 28 height 28
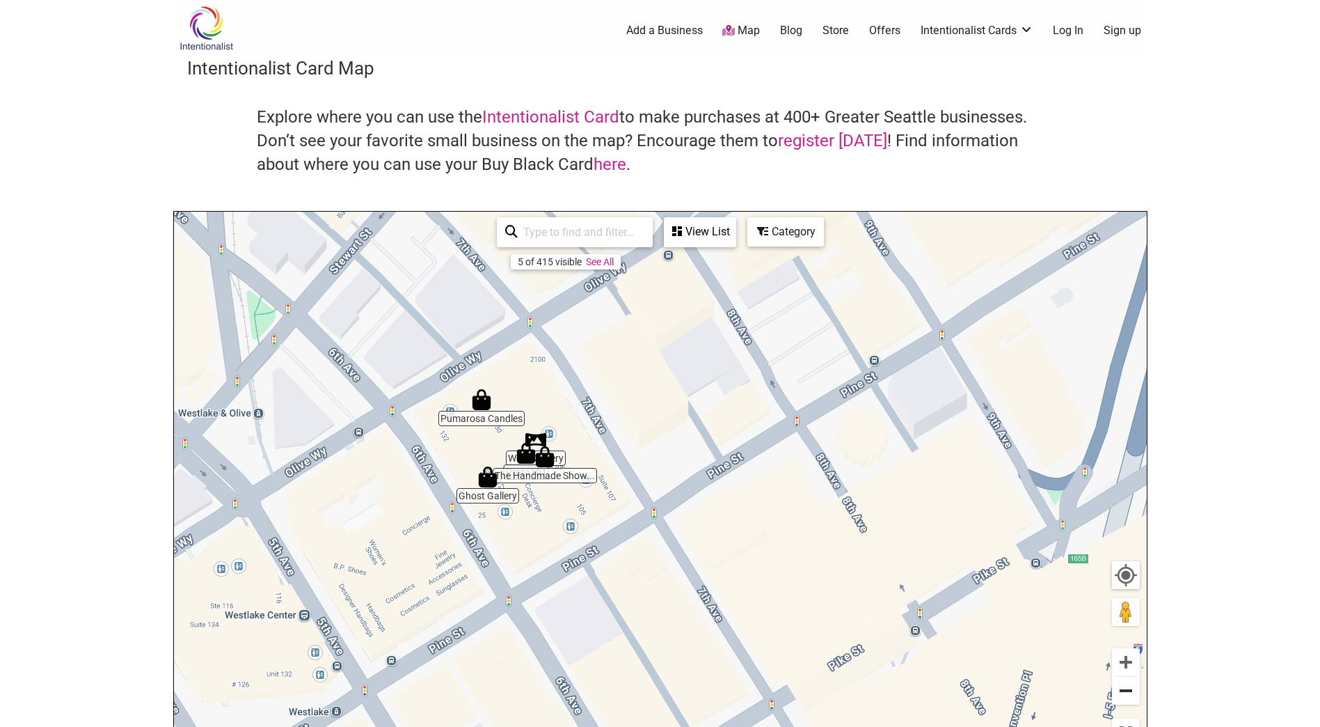
click at [1127, 691] on button "Zoom out" at bounding box center [1126, 691] width 28 height 28
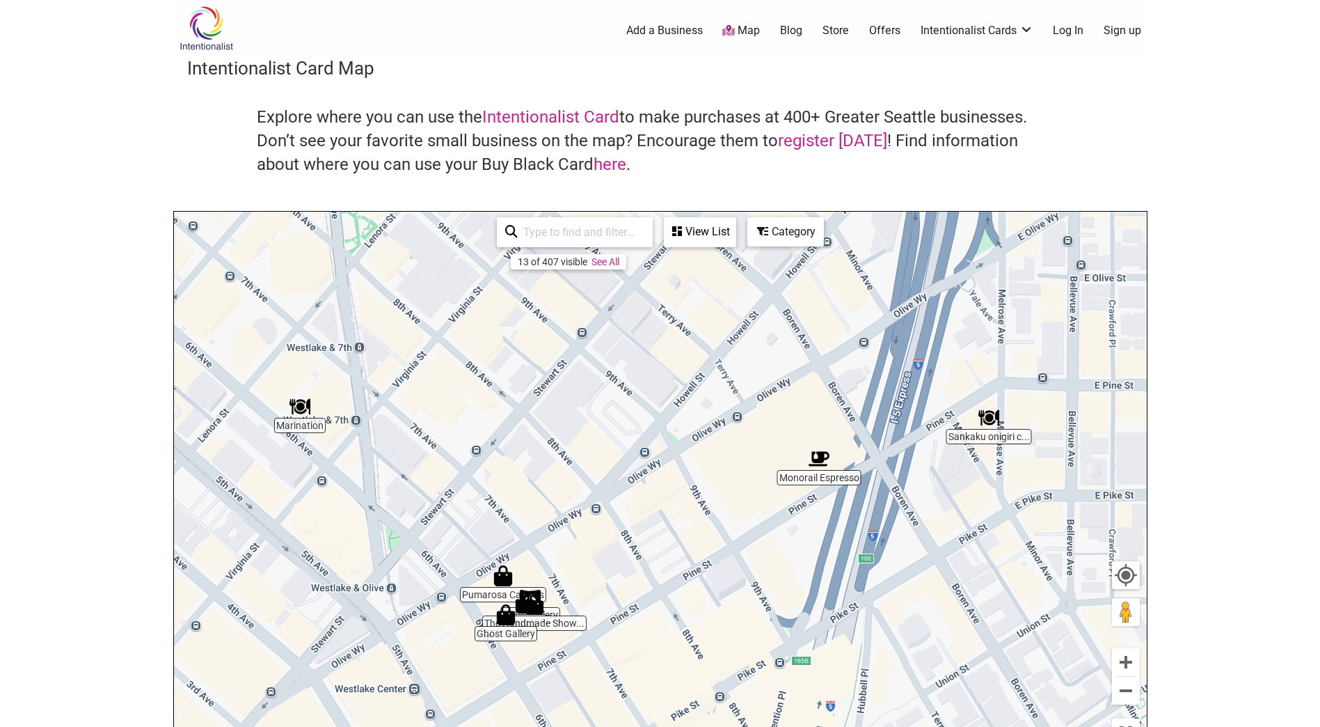
drag, startPoint x: 714, startPoint y: 578, endPoint x: 624, endPoint y: 684, distance: 139.2
click at [645, 716] on div "To navigate, press the arrow keys." at bounding box center [660, 483] width 973 height 542
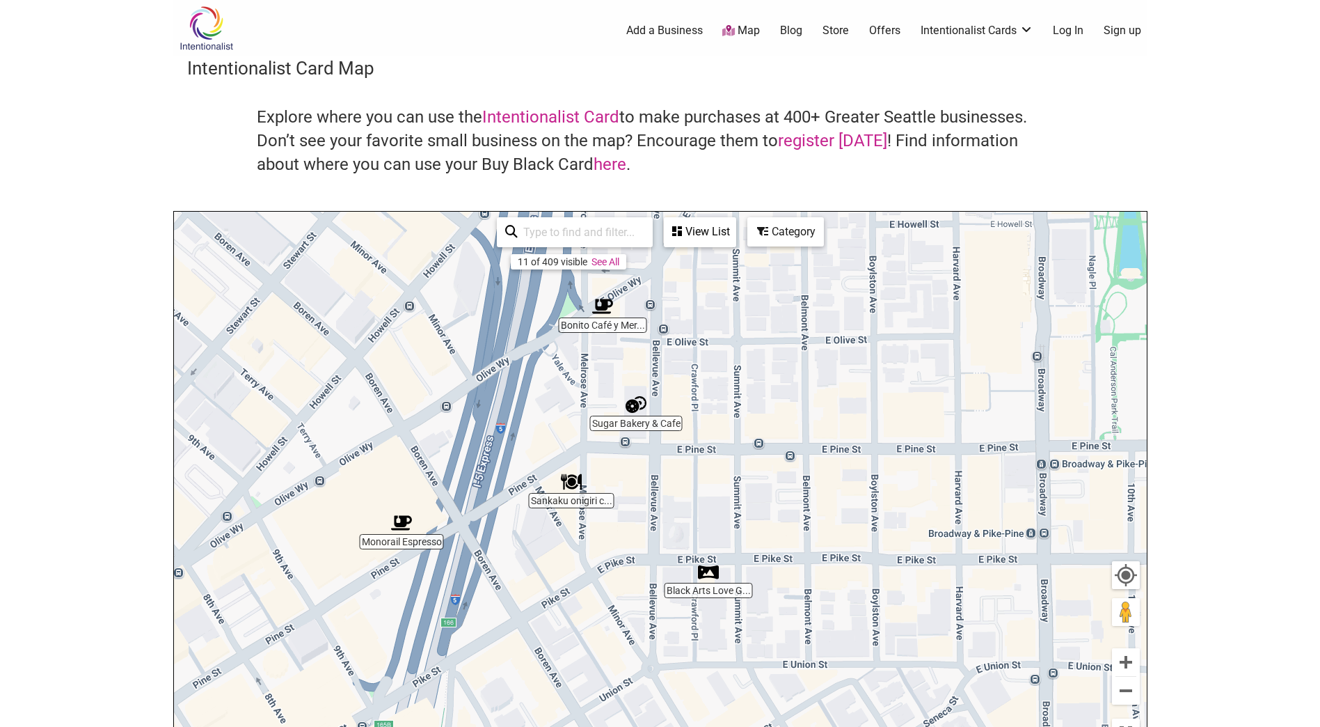
drag, startPoint x: 837, startPoint y: 356, endPoint x: 419, endPoint y: 418, distance: 423.0
click at [419, 418] on div "To navigate, press the arrow keys." at bounding box center [660, 483] width 973 height 542
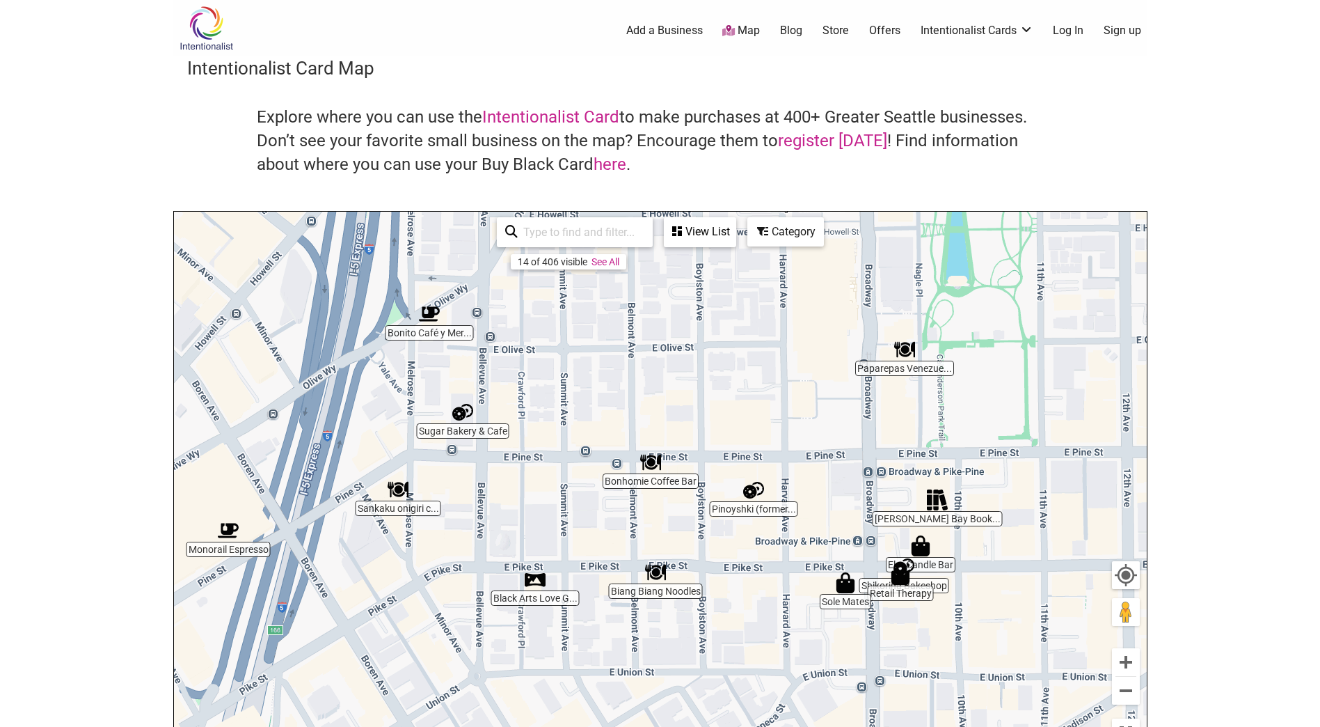
drag, startPoint x: 702, startPoint y: 510, endPoint x: 529, endPoint y: 517, distance: 173.5
click at [529, 517] on div "To navigate, press the arrow keys." at bounding box center [660, 483] width 973 height 542
